Goal: Information Seeking & Learning: Learn about a topic

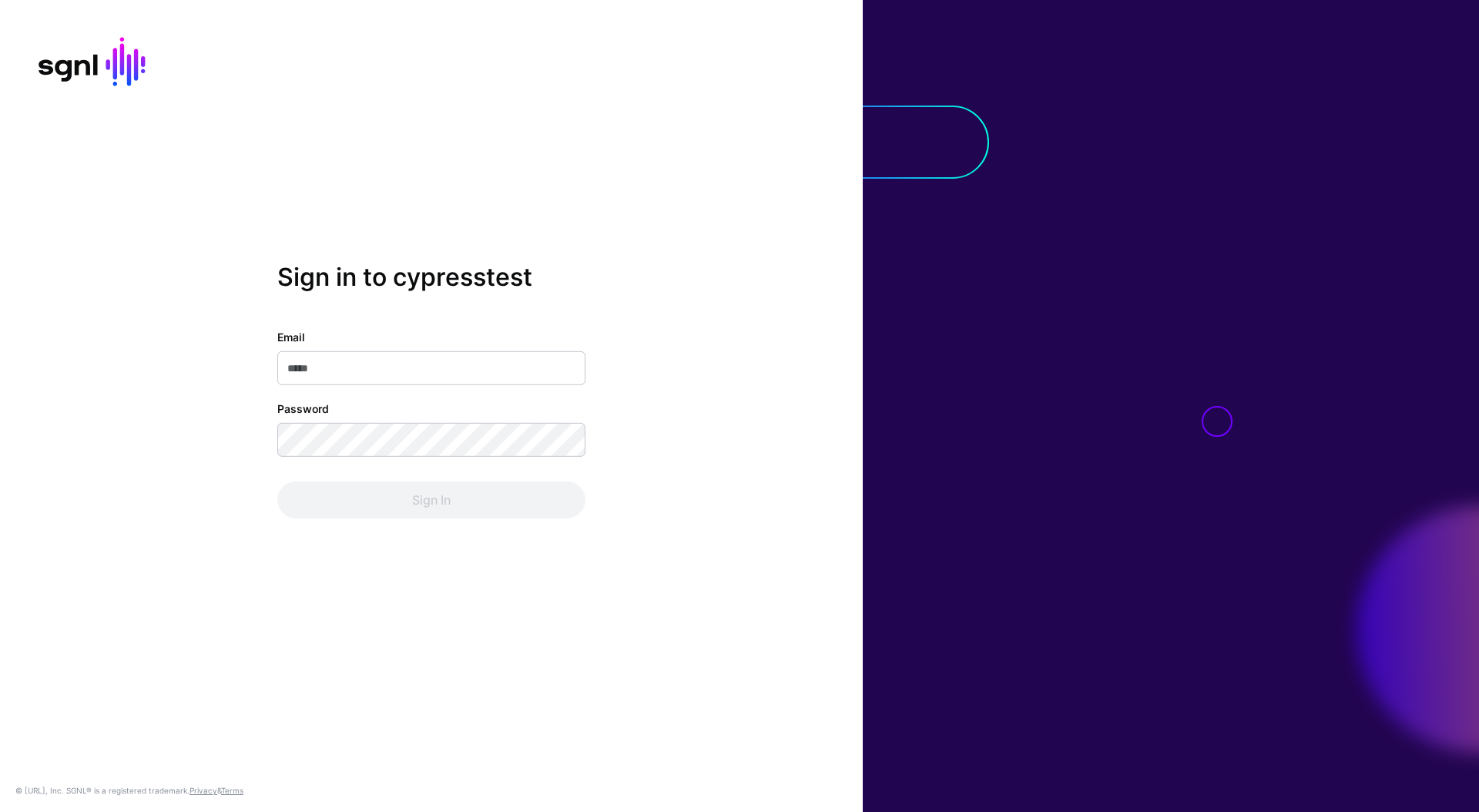
click at [492, 369] on input "Email" at bounding box center [432, 367] width 308 height 34
type input "**********"
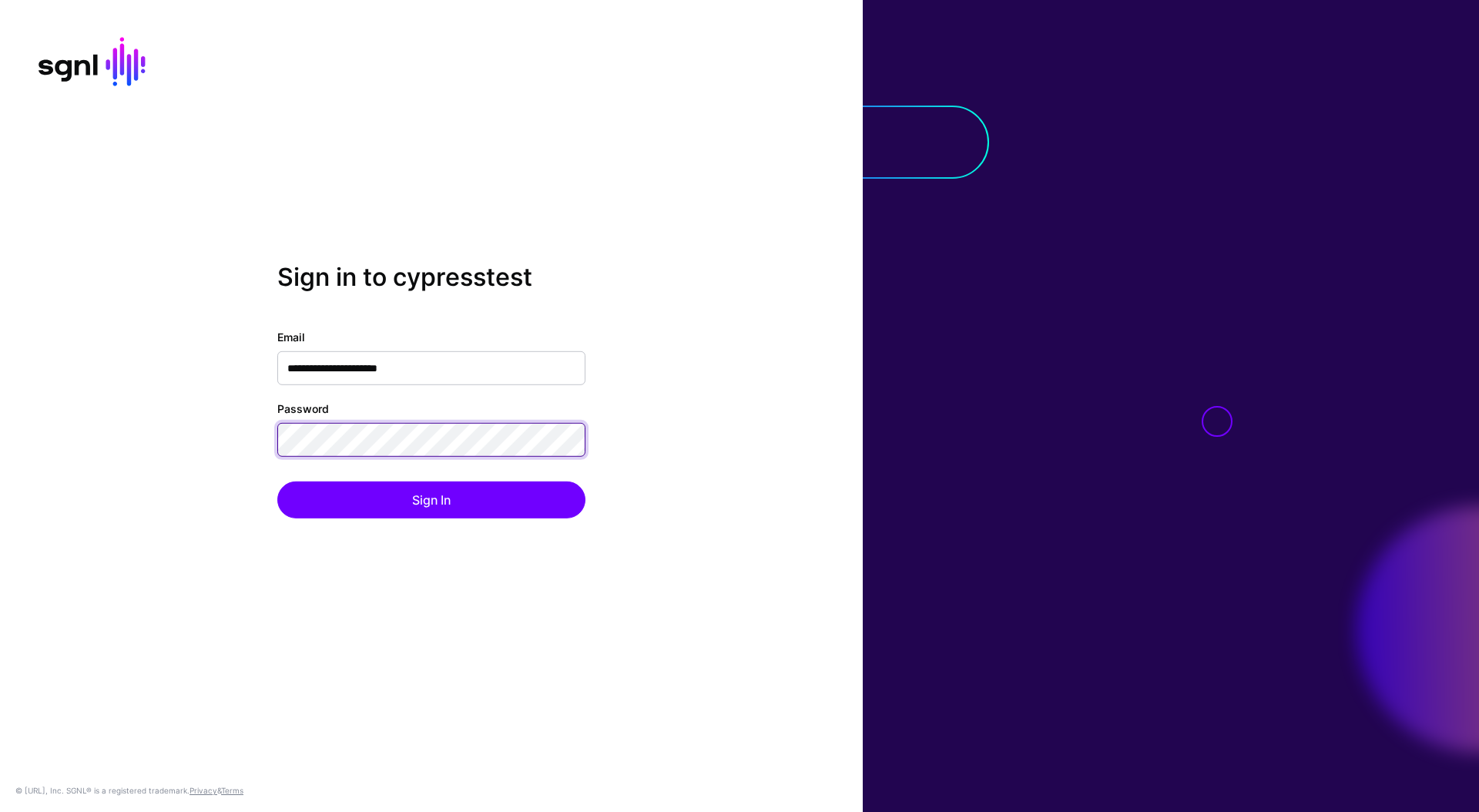
click at [278, 481] on button "Sign In" at bounding box center [432, 499] width 308 height 37
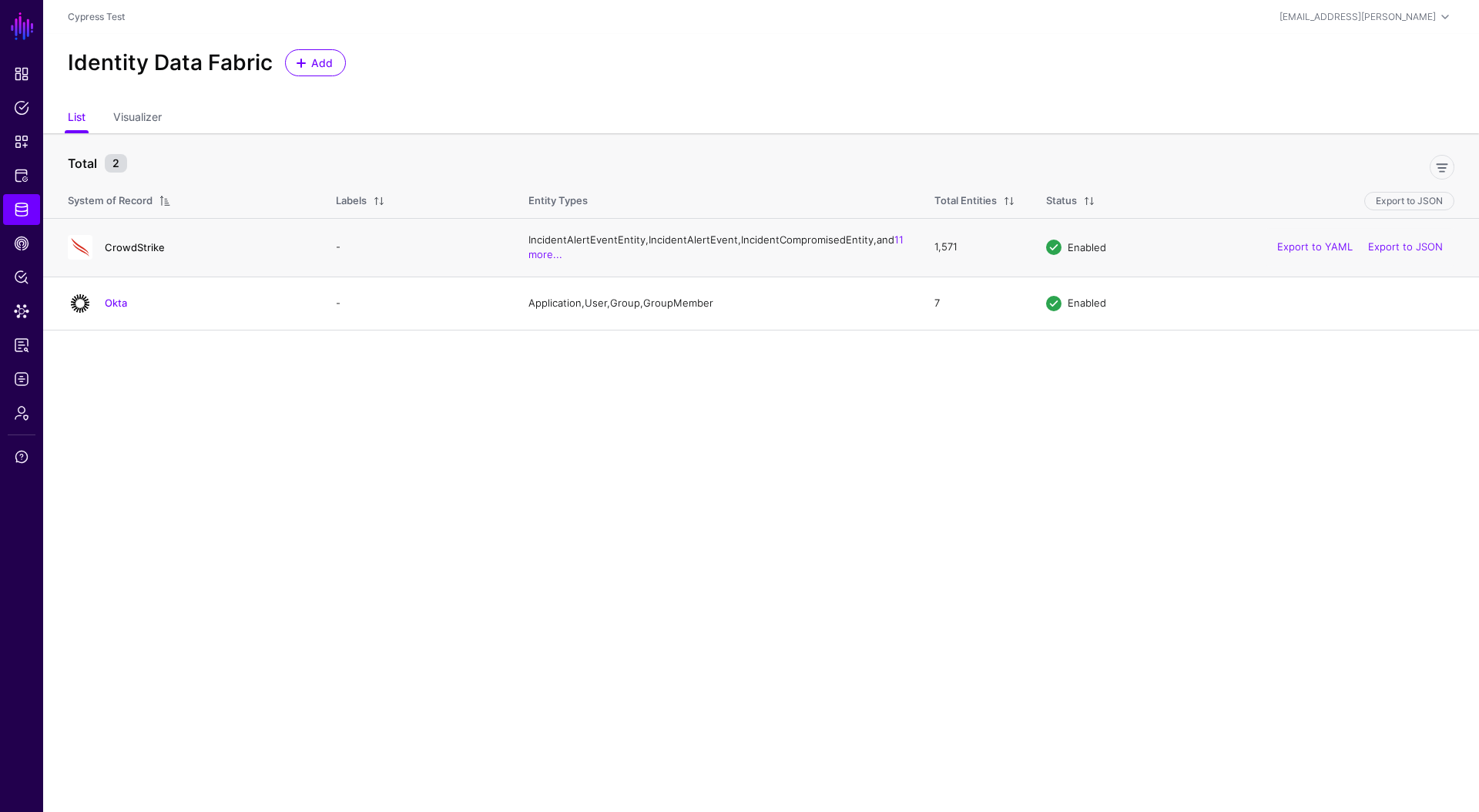
click at [158, 253] on link "CrowdStrike" at bounding box center [134, 247] width 60 height 13
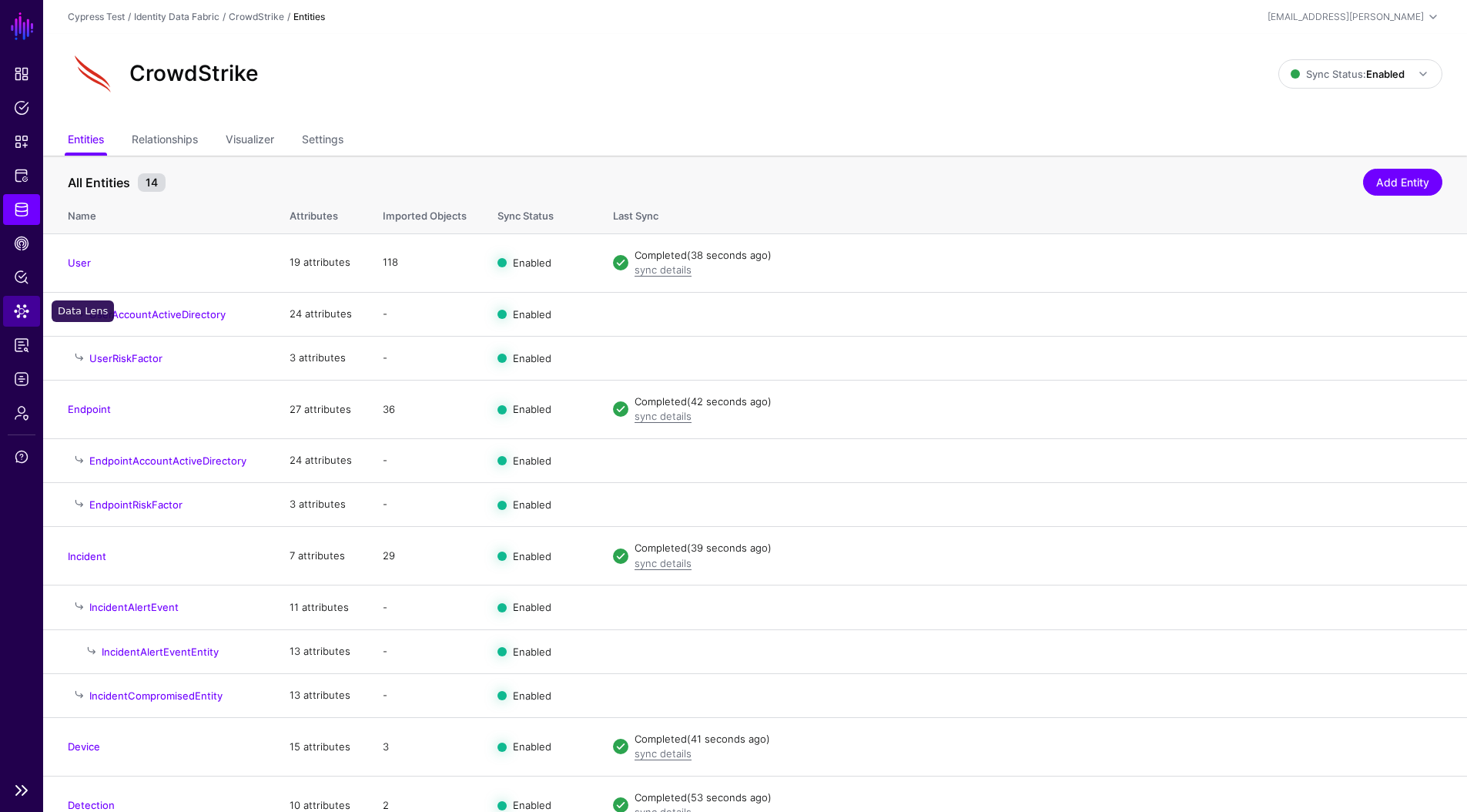
click at [16, 310] on span "Data Lens" at bounding box center [22, 311] width 16 height 16
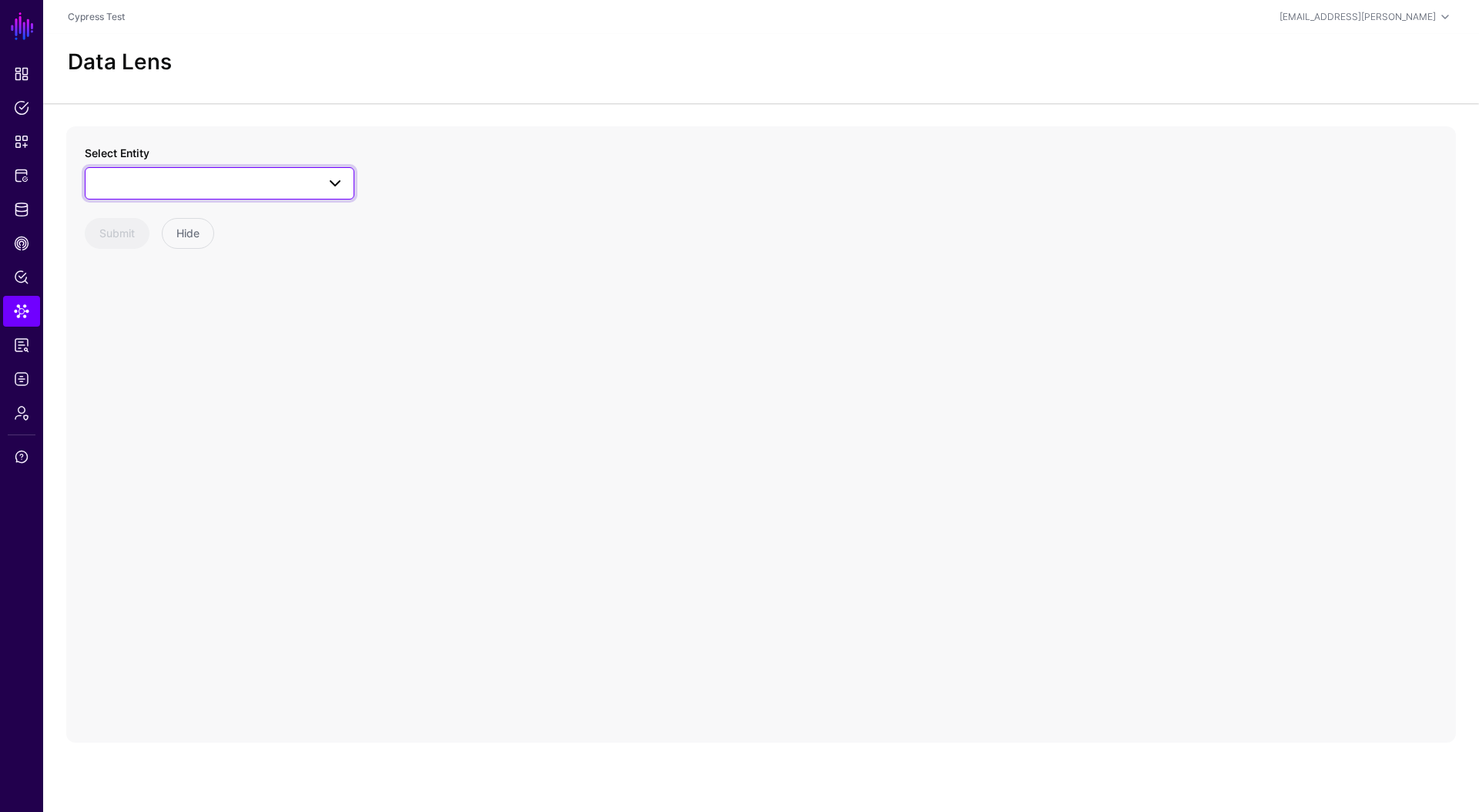
click at [149, 188] on span at bounding box center [219, 184] width 249 height 19
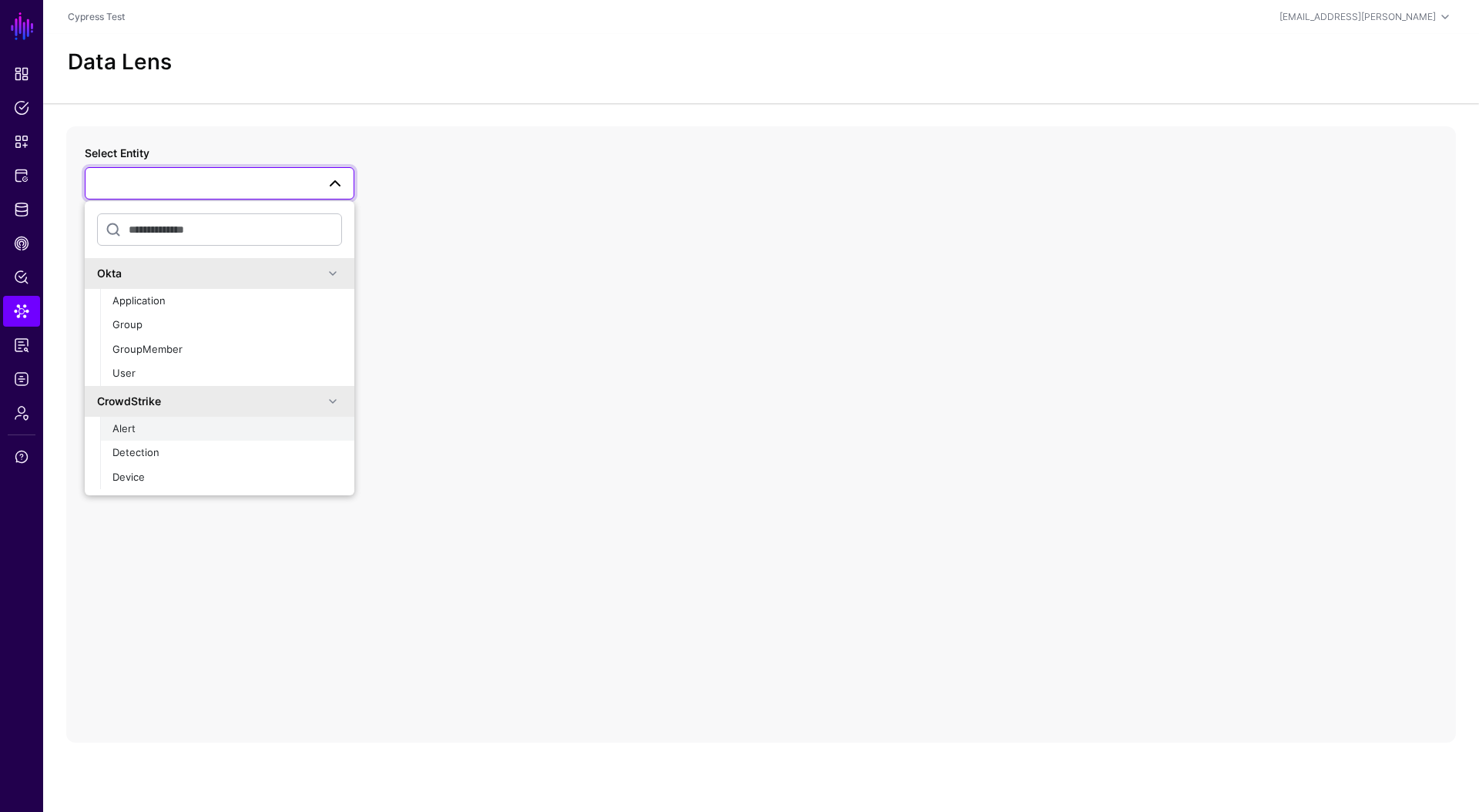
click at [133, 427] on span "Alert" at bounding box center [124, 428] width 23 height 13
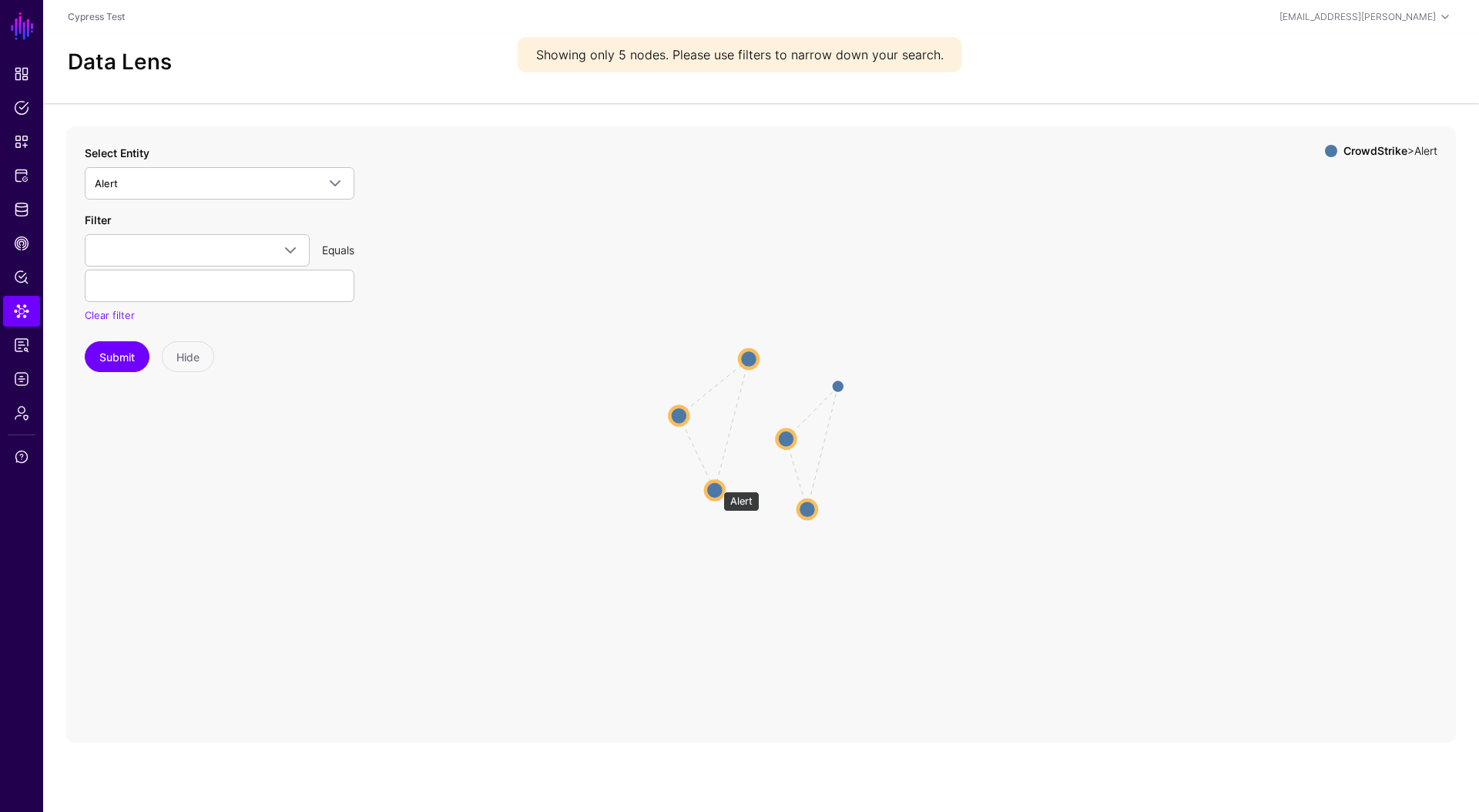
click at [715, 484] on circle at bounding box center [715, 490] width 19 height 19
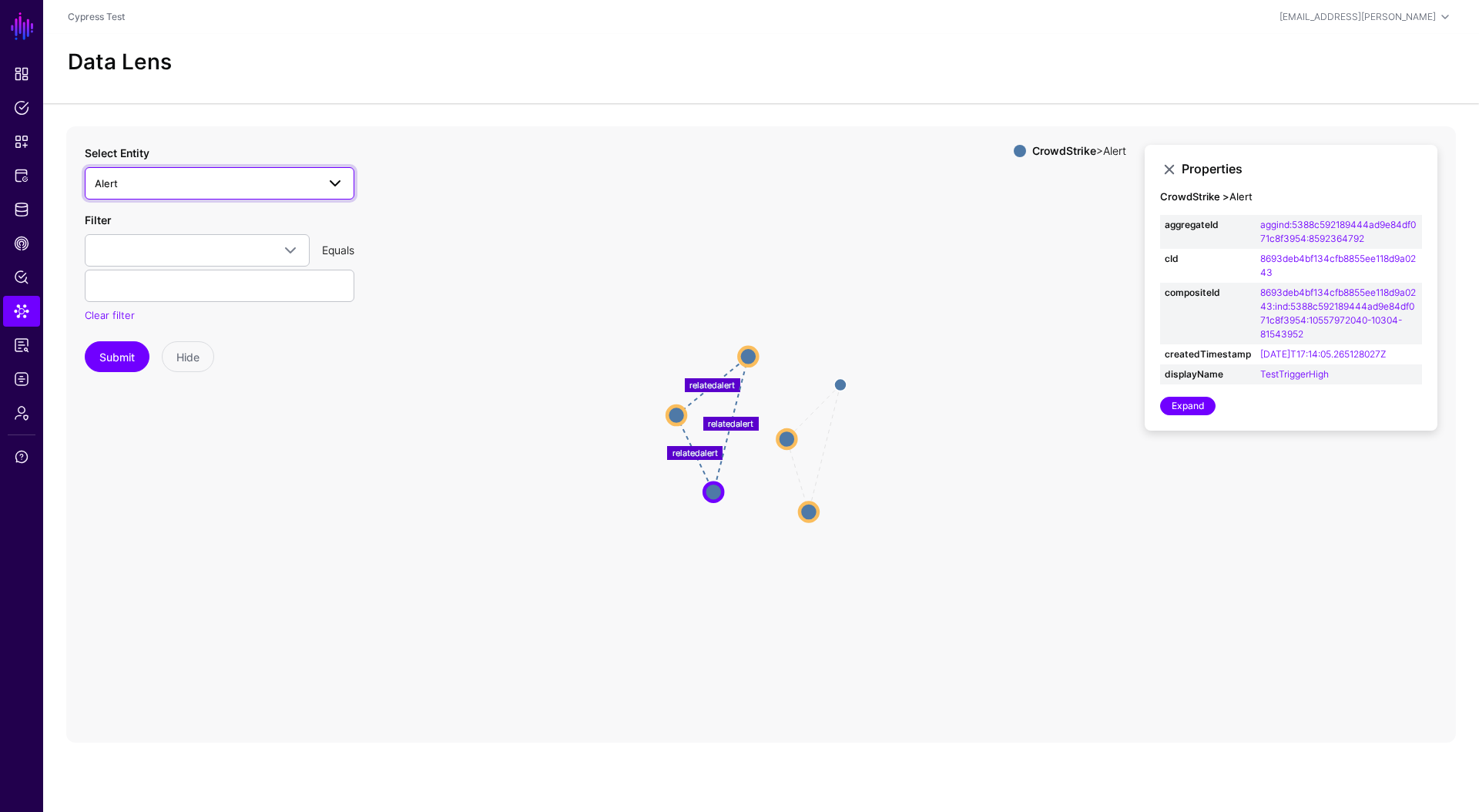
click at [158, 190] on span "Alert" at bounding box center [206, 184] width 222 height 17
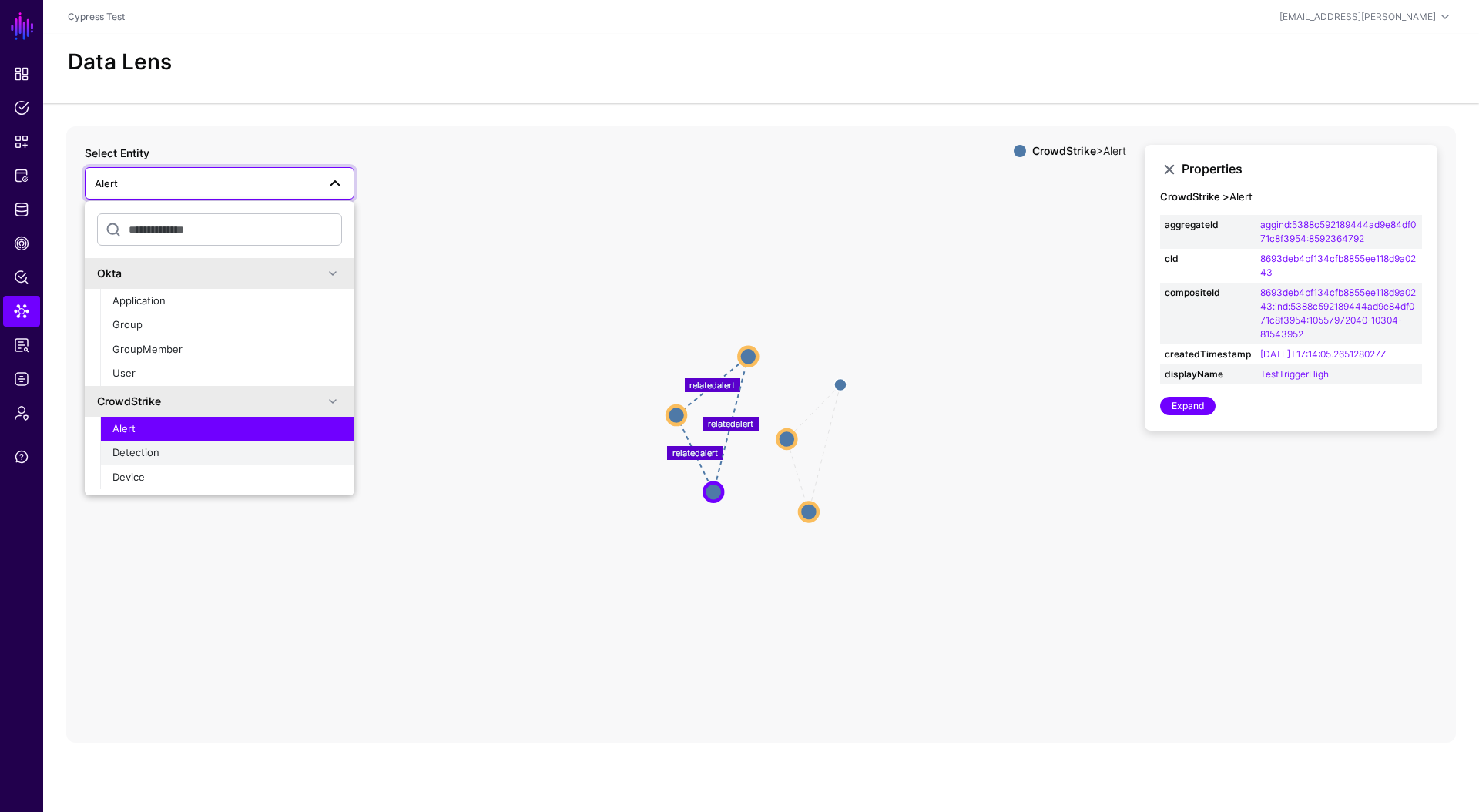
click at [151, 449] on span "Detection" at bounding box center [136, 453] width 47 height 13
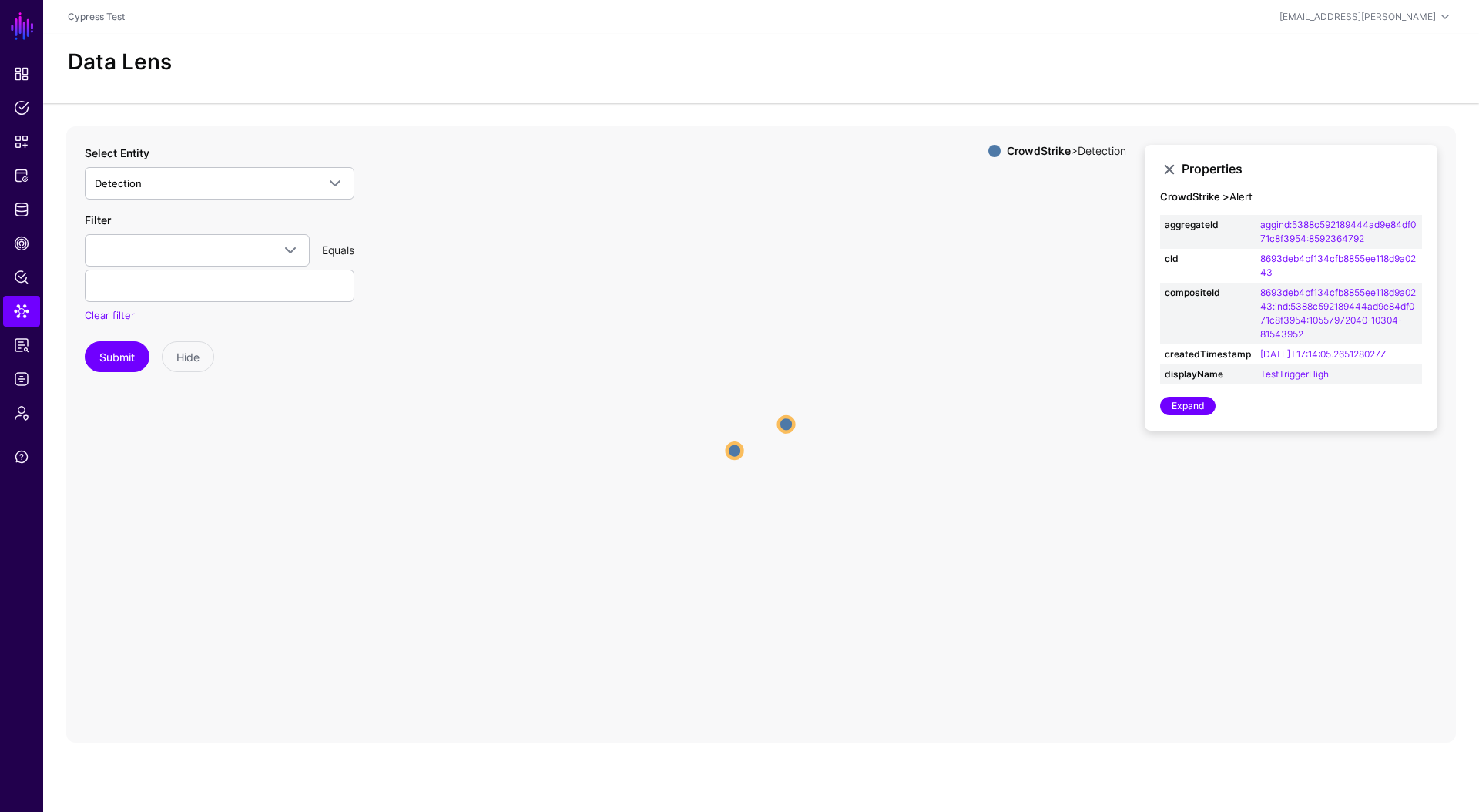
click at [734, 449] on circle at bounding box center [735, 451] width 16 height 16
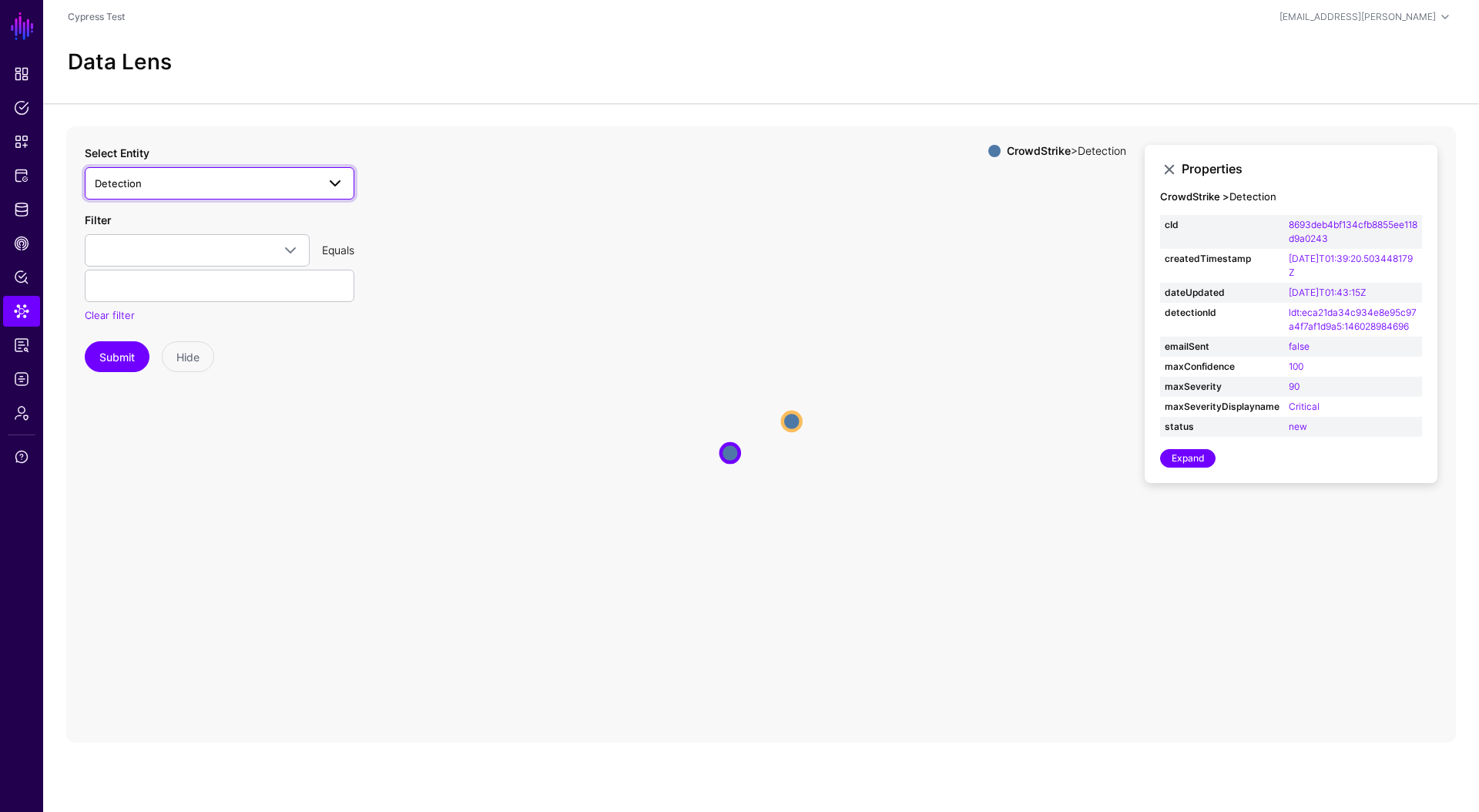
click at [198, 191] on span "Detection" at bounding box center [206, 184] width 222 height 17
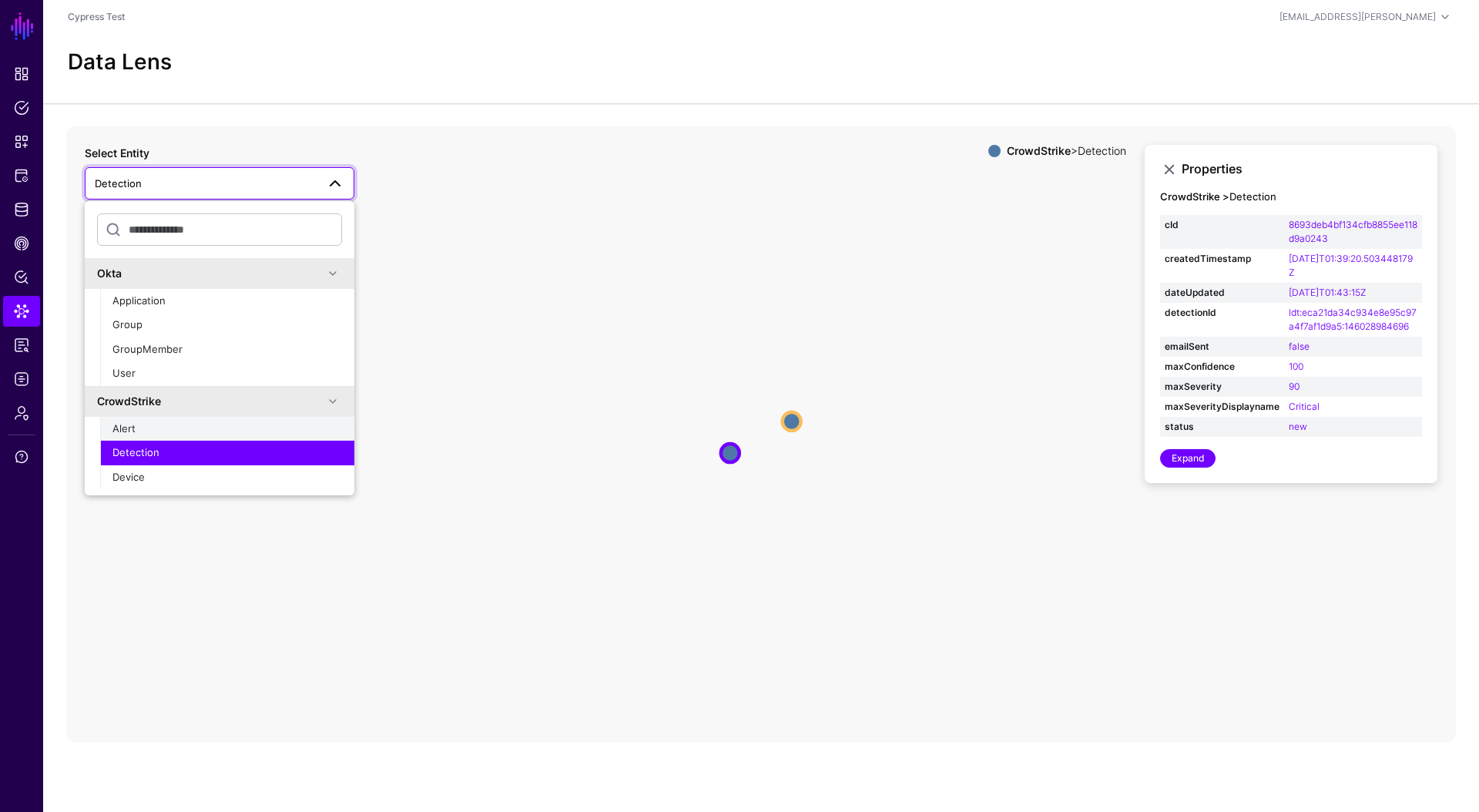
click at [168, 435] on div "Alert" at bounding box center [227, 429] width 230 height 16
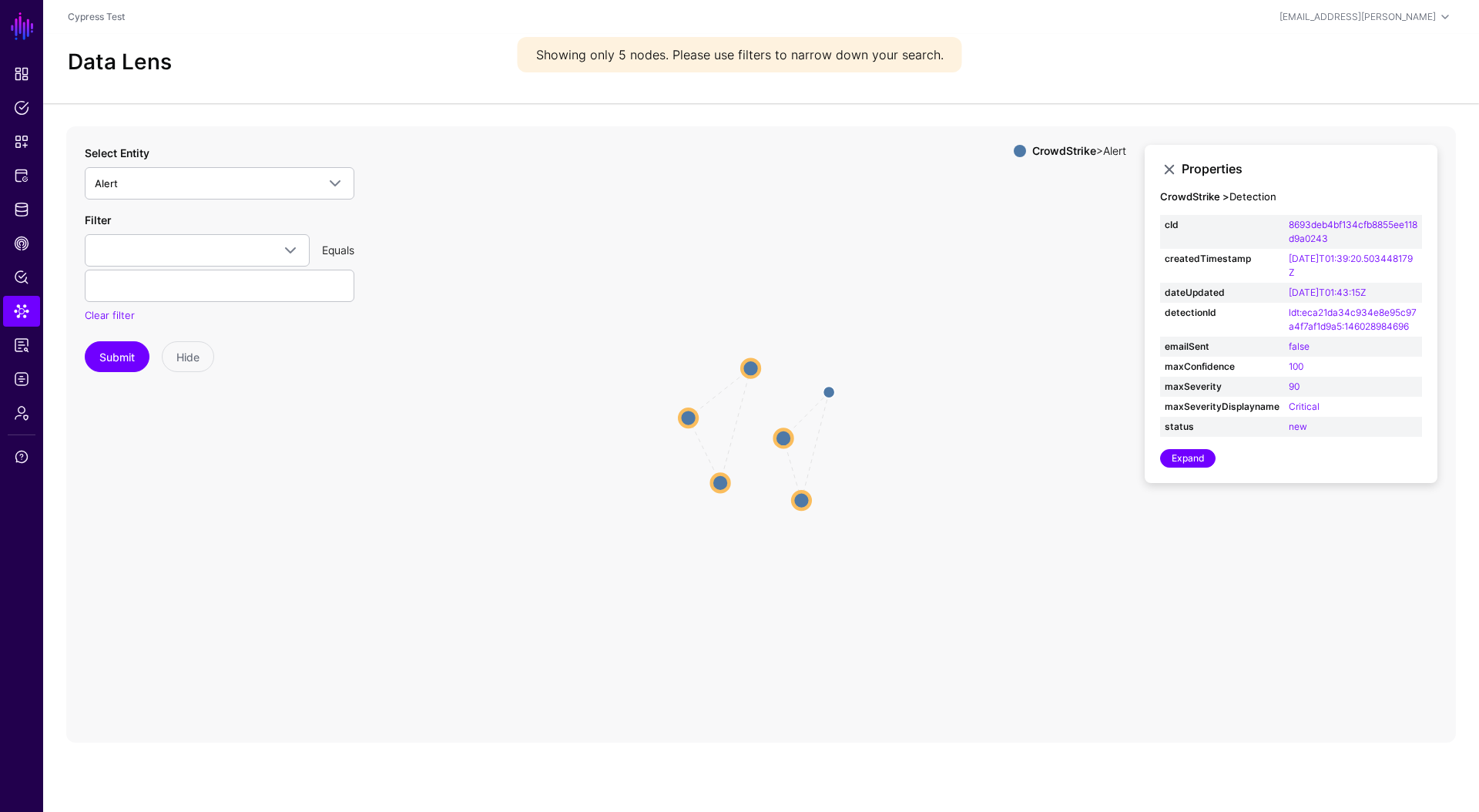
click at [689, 422] on circle at bounding box center [688, 417] width 18 height 18
